Goal: Task Accomplishment & Management: Use online tool/utility

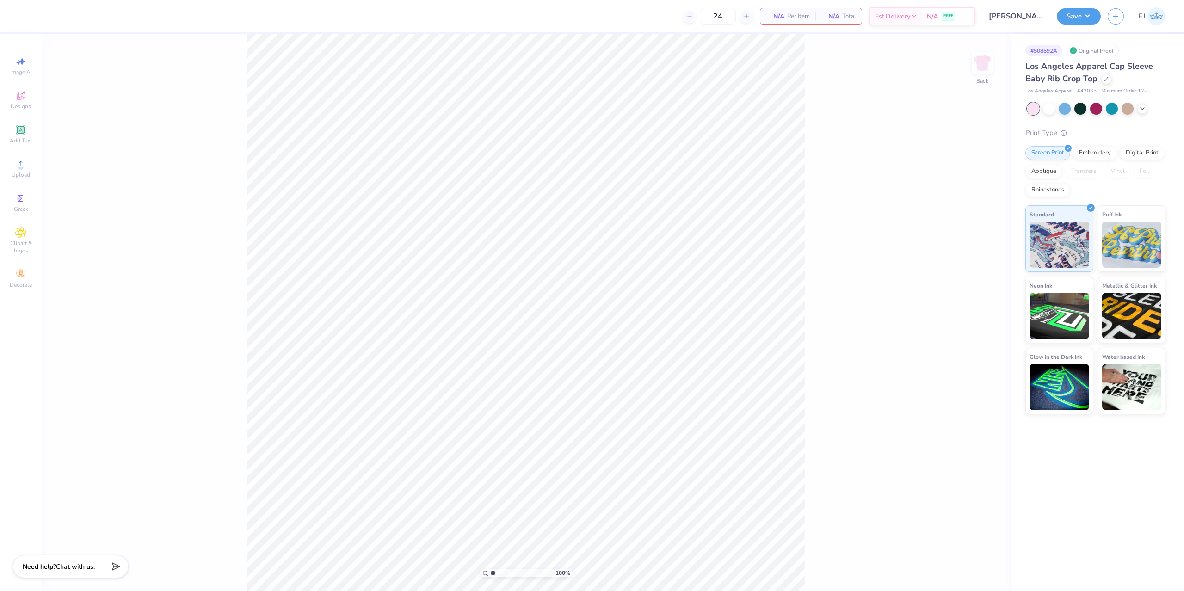
type input "[PERSON_NAME] : [GEOGRAPHIC_DATA][US_STATE]"
click at [18, 162] on icon at bounding box center [20, 164] width 11 height 11
click at [11, 159] on div "Upload" at bounding box center [21, 168] width 32 height 27
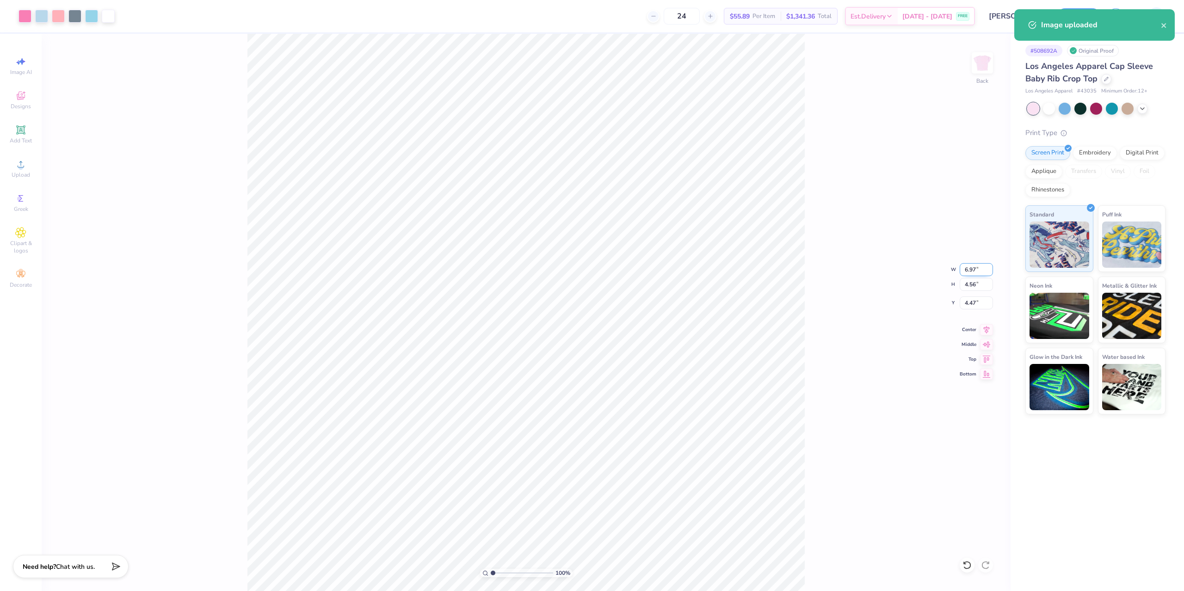
click at [971, 276] on div "100 % Back W 6.97 6.97 " H 4.56 4.56 " Y 4.47 4.47 " Center Middle Top Bottom" at bounding box center [526, 312] width 969 height 557
drag, startPoint x: 975, startPoint y: 272, endPoint x: 966, endPoint y: 270, distance: 8.5
click at [974, 273] on input "6.97" at bounding box center [976, 269] width 33 height 13
type input "7.00"
type input "4.58"
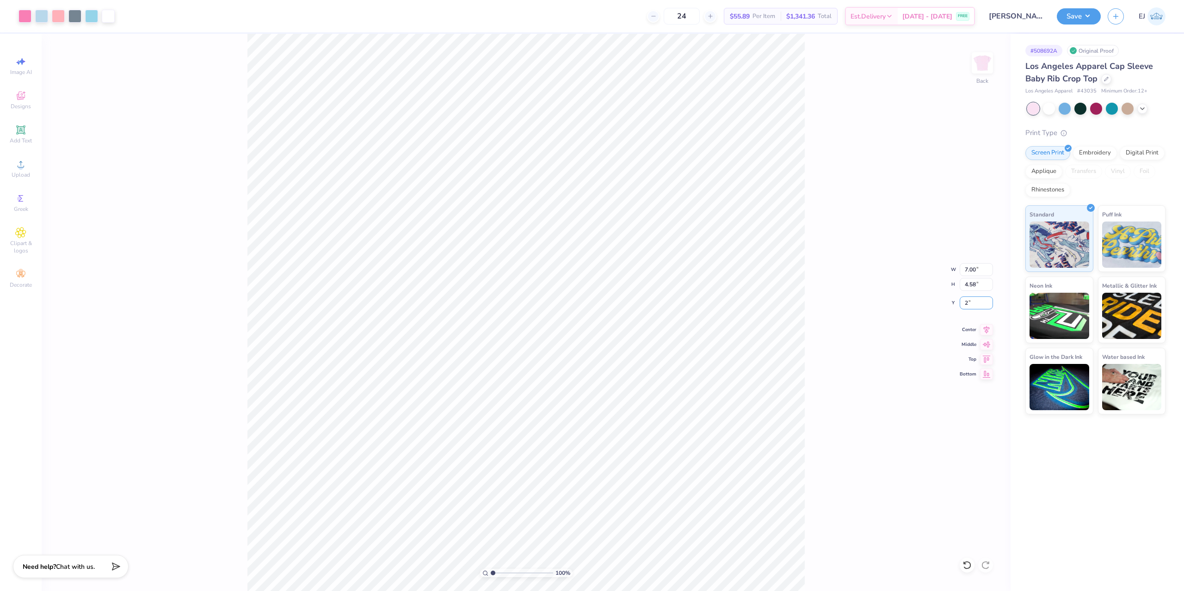
type input "2.00"
click at [1090, 18] on button "Save" at bounding box center [1079, 15] width 44 height 16
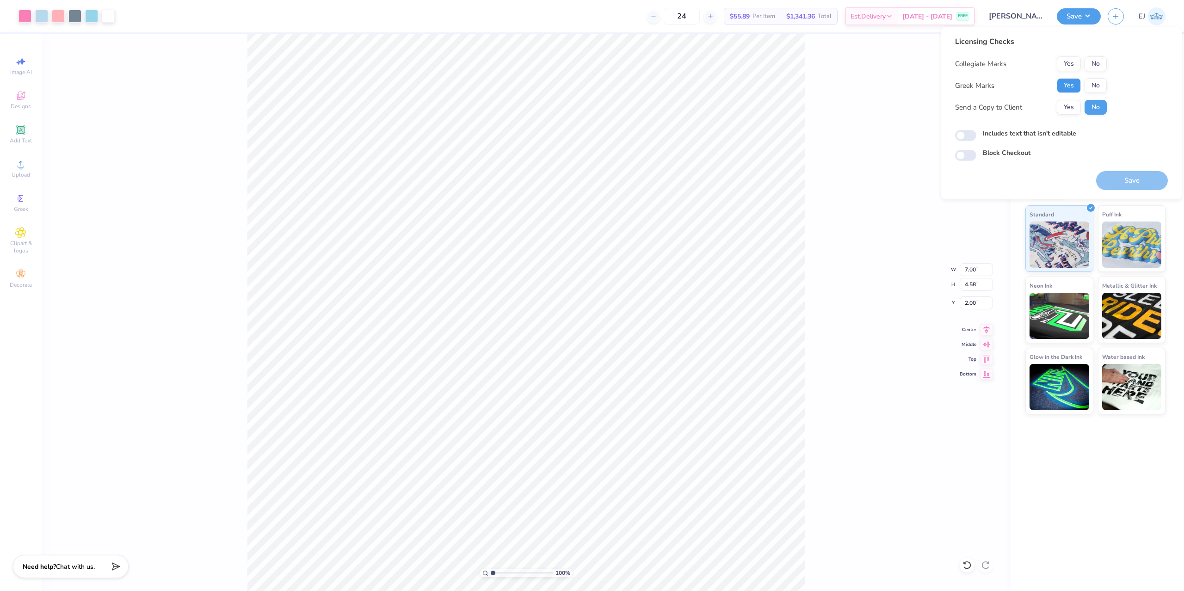
click at [1066, 92] on button "Yes" at bounding box center [1069, 85] width 24 height 15
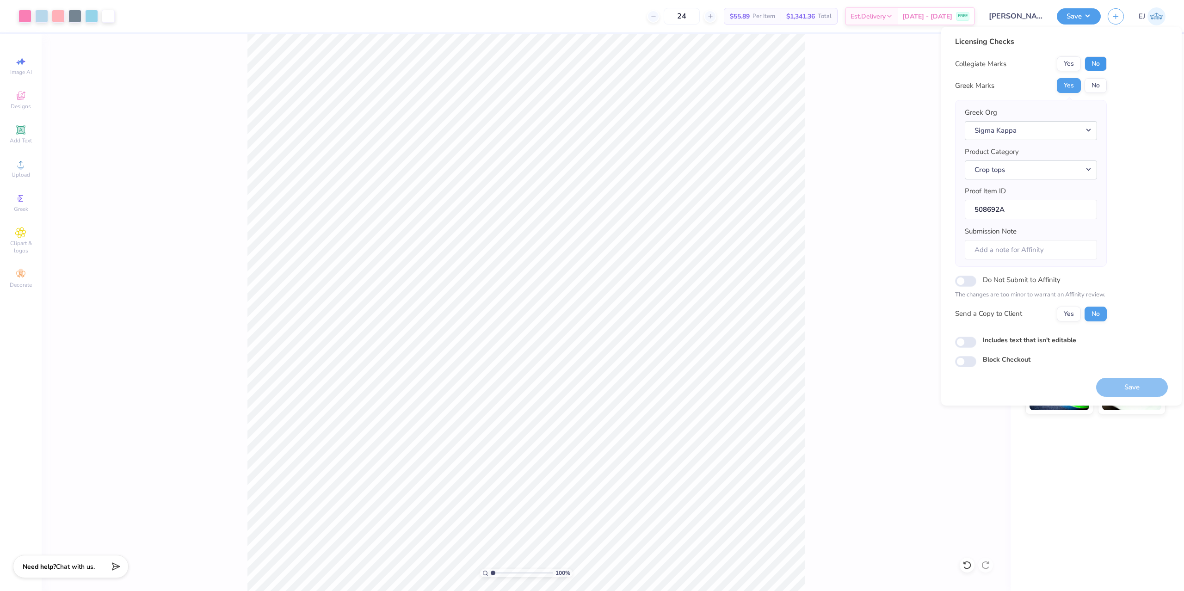
click at [1096, 67] on button "No" at bounding box center [1096, 63] width 22 height 15
click at [1134, 380] on button "Save" at bounding box center [1132, 387] width 72 height 19
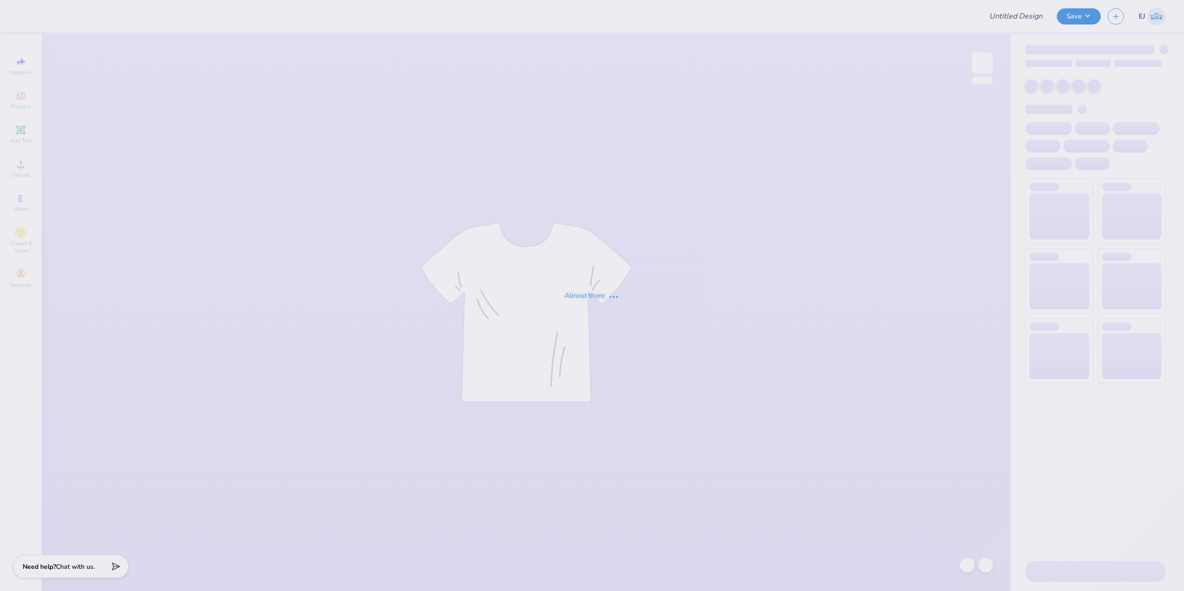
type input "[PERSON_NAME] Retail sweat"
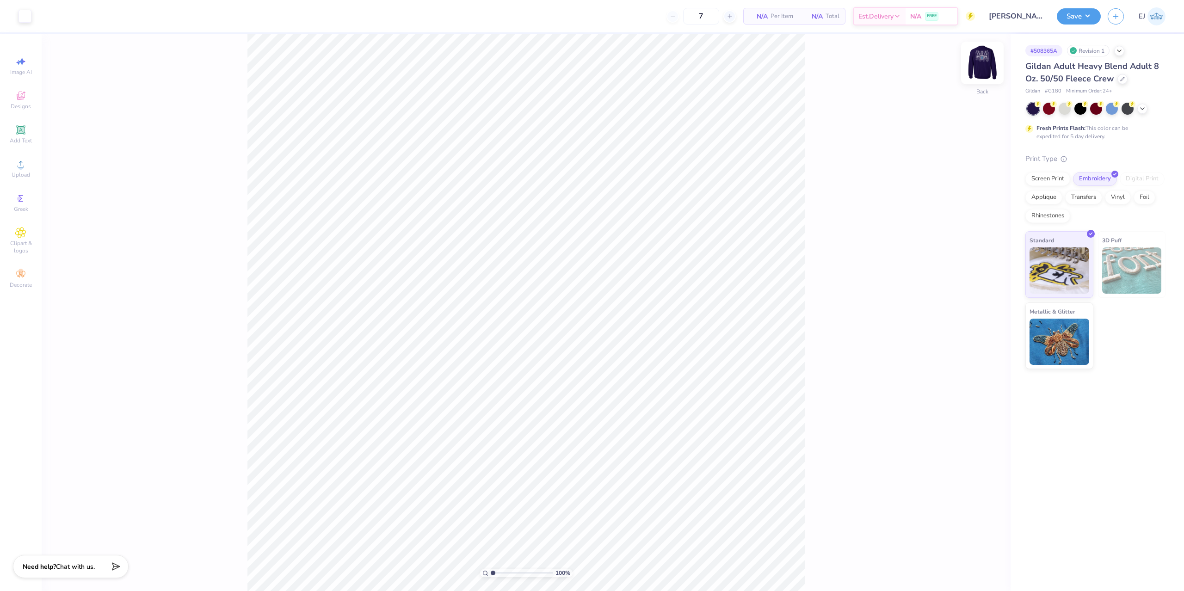
click at [987, 74] on img at bounding box center [982, 62] width 37 height 37
click at [24, 170] on div "Upload" at bounding box center [21, 168] width 32 height 27
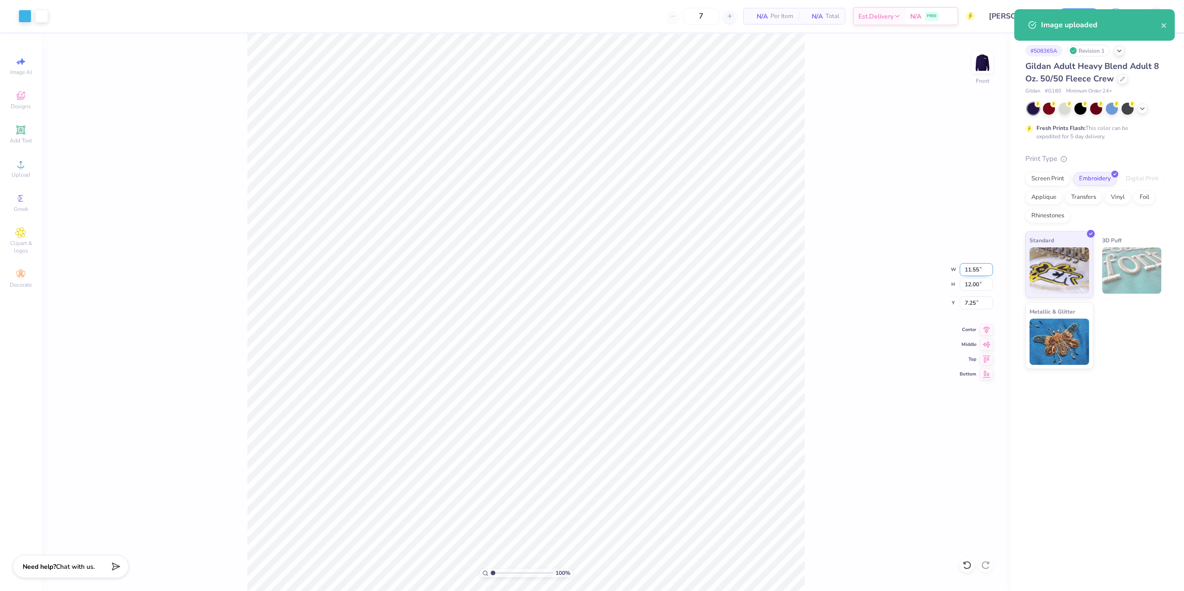
click at [973, 267] on input "11.55" at bounding box center [976, 269] width 33 height 13
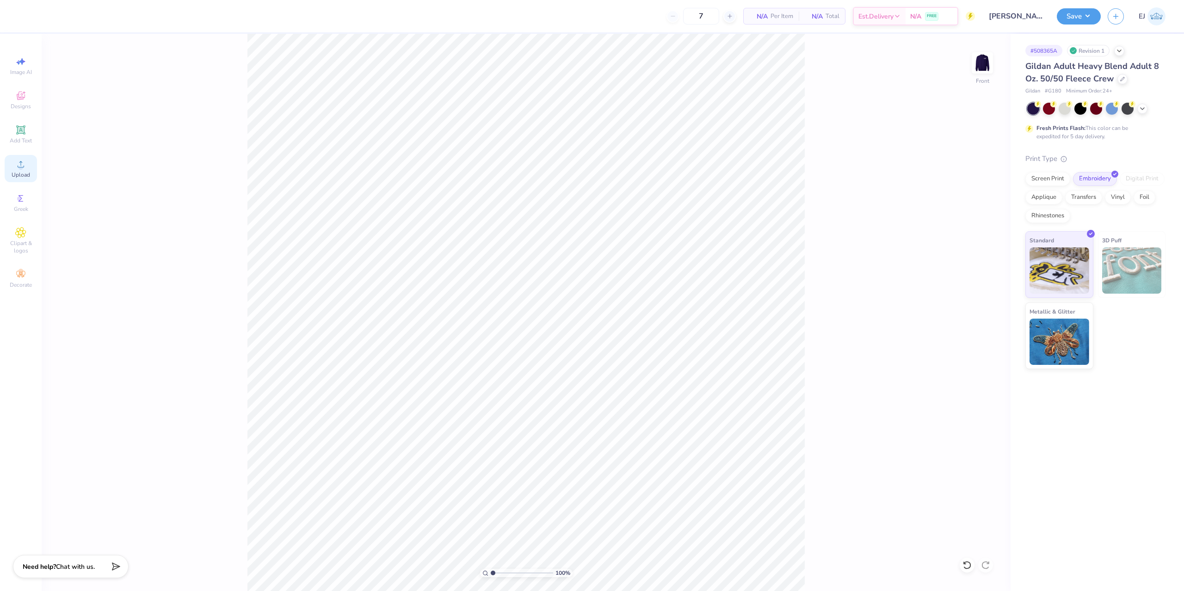
click at [10, 170] on div "Upload" at bounding box center [21, 168] width 32 height 27
click at [976, 272] on input "11.55" at bounding box center [976, 269] width 33 height 13
type input "3.00"
click at [835, 230] on div "100 % Front W 11.55 11.55 " H 12.00 12.00 " Y 3.00 3.00 " Center Middle Top Bot…" at bounding box center [526, 312] width 969 height 557
click at [1061, 22] on button "Save" at bounding box center [1079, 15] width 44 height 16
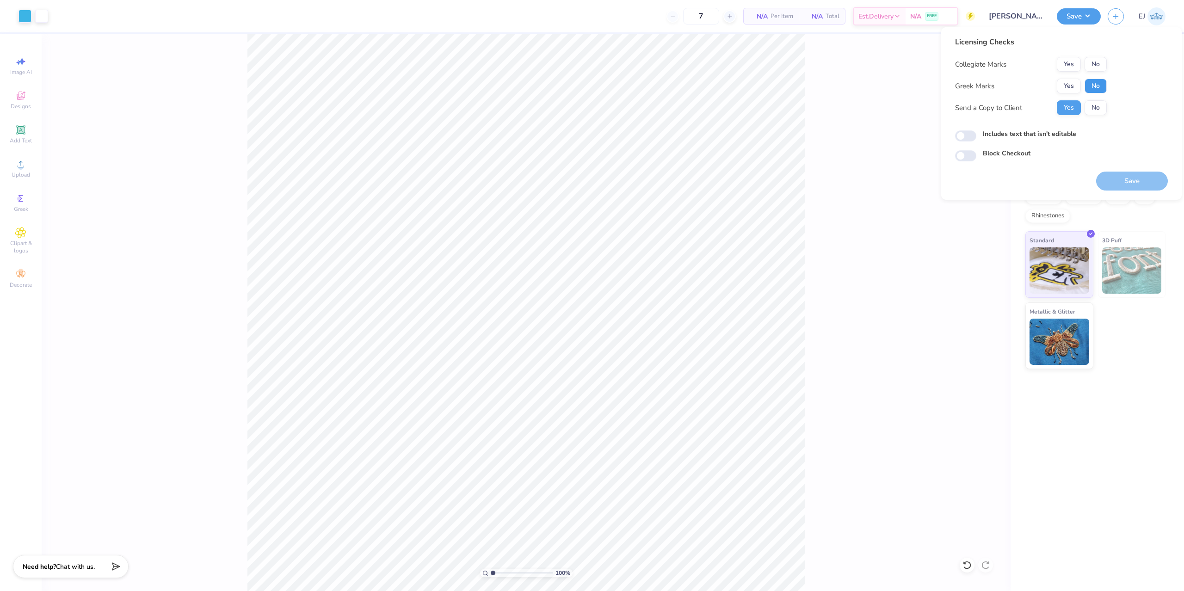
click at [1093, 84] on button "No" at bounding box center [1096, 86] width 22 height 15
click at [1090, 66] on button "No" at bounding box center [1096, 64] width 22 height 15
click at [1127, 187] on button "Save" at bounding box center [1132, 181] width 72 height 19
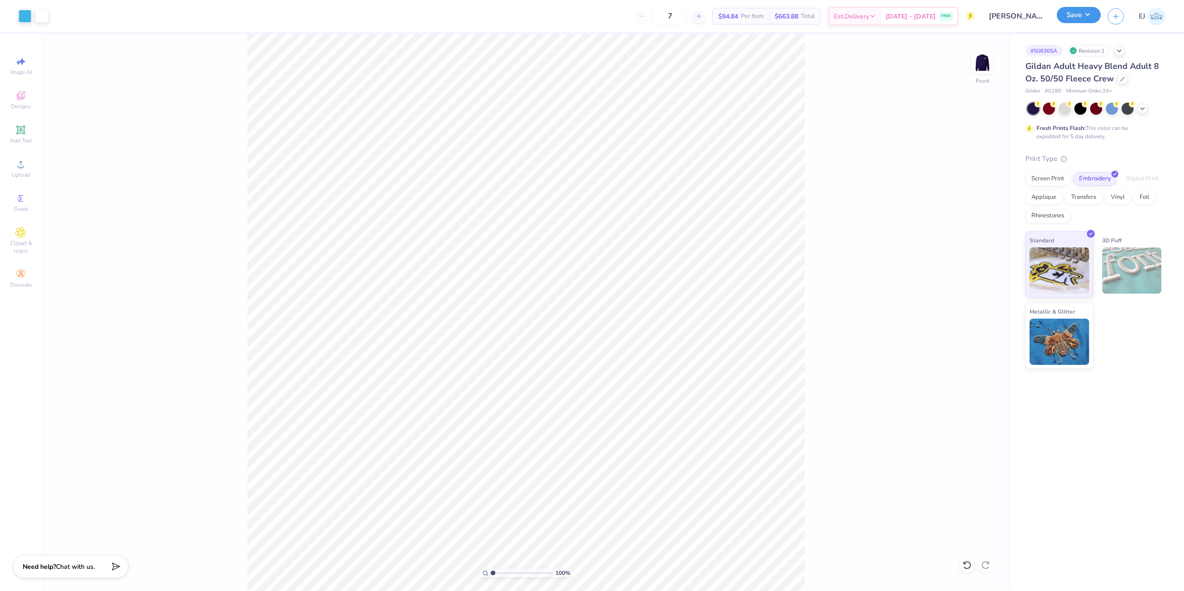
click at [1094, 12] on button "Save" at bounding box center [1079, 15] width 44 height 16
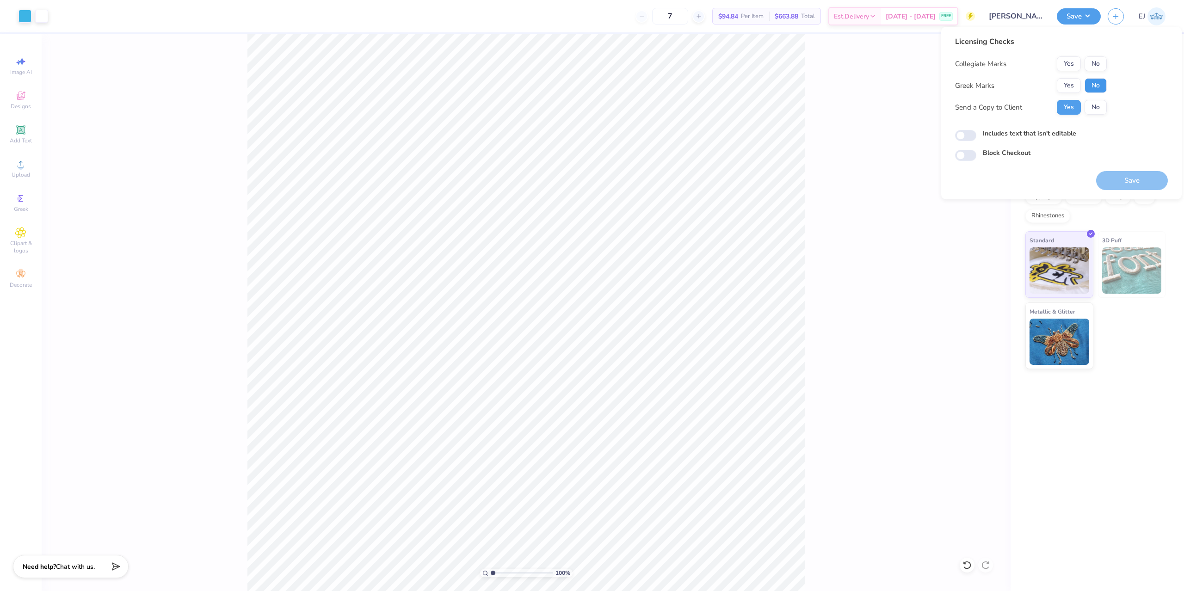
click at [1091, 80] on button "No" at bounding box center [1096, 85] width 22 height 15
click at [1090, 69] on button "No" at bounding box center [1096, 63] width 22 height 15
click at [1126, 180] on button "Save" at bounding box center [1132, 180] width 72 height 19
